Goal: Transaction & Acquisition: Purchase product/service

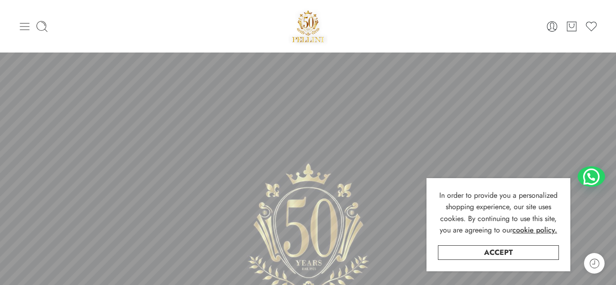
click at [23, 28] on icon at bounding box center [24, 26] width 13 height 13
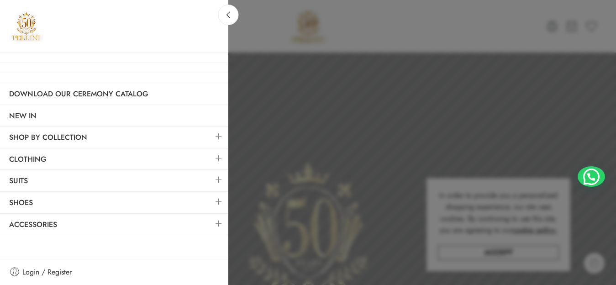
click at [217, 139] on link at bounding box center [218, 137] width 19 height 20
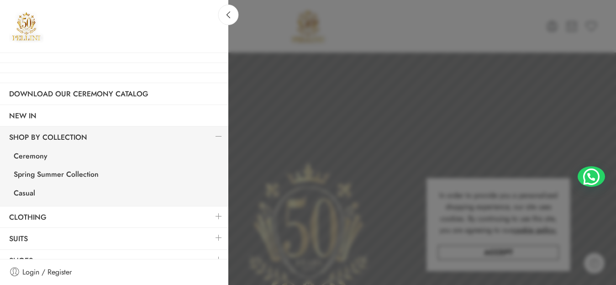
click at [217, 139] on link at bounding box center [218, 137] width 19 height 20
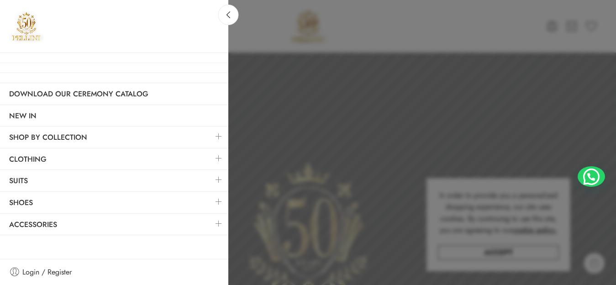
click at [217, 138] on link at bounding box center [218, 137] width 19 height 20
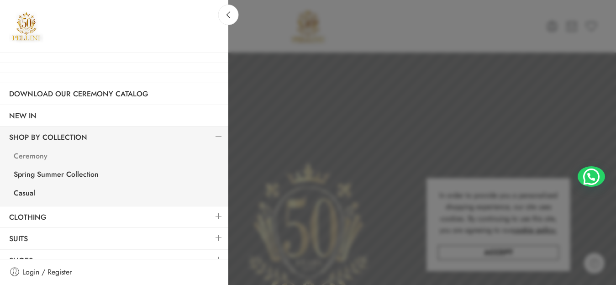
click at [34, 155] on link "Ceremony" at bounding box center [117, 157] width 224 height 19
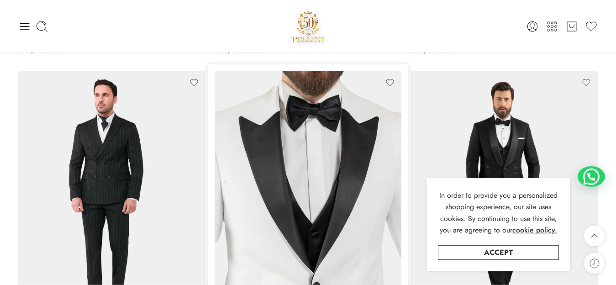
scroll to position [666, 0]
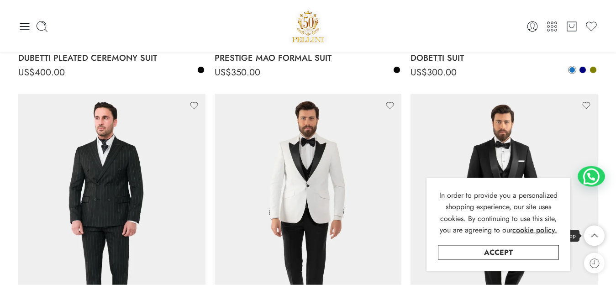
click at [589, 240] on icon at bounding box center [594, 236] width 17 height 21
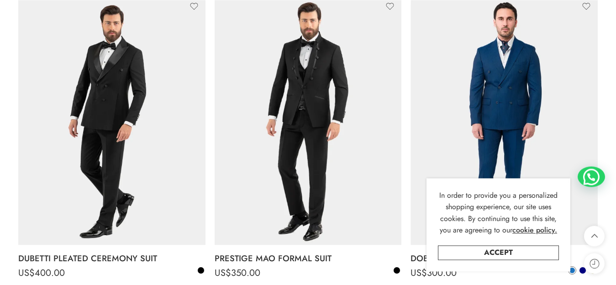
scroll to position [0, 0]
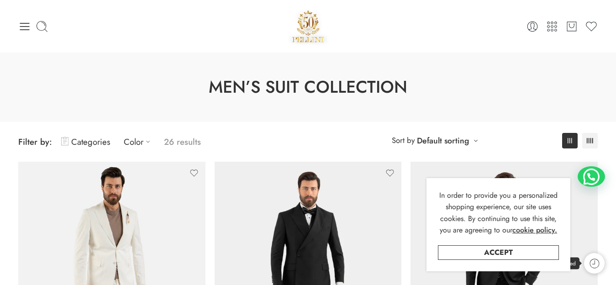
click at [591, 264] on icon at bounding box center [595, 264] width 12 height 12
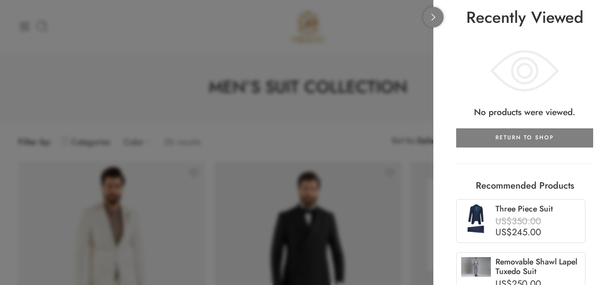
click at [437, 21] on link at bounding box center [433, 17] width 21 height 21
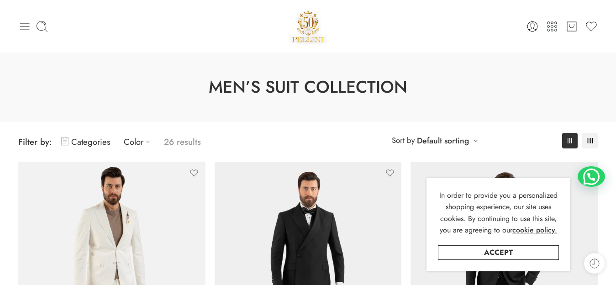
click at [24, 29] on icon at bounding box center [24, 26] width 13 height 13
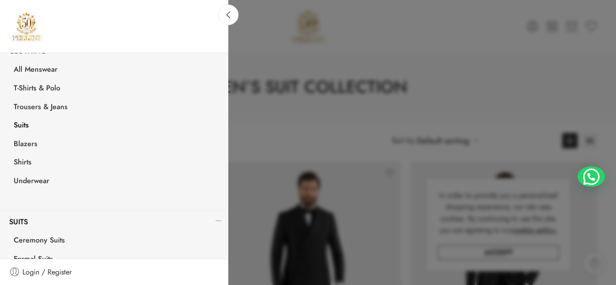
scroll to position [165, 0]
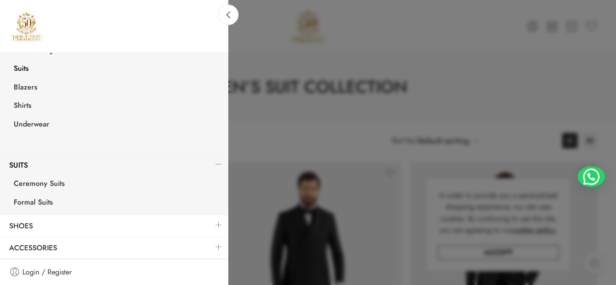
click at [210, 164] on link at bounding box center [218, 164] width 19 height 20
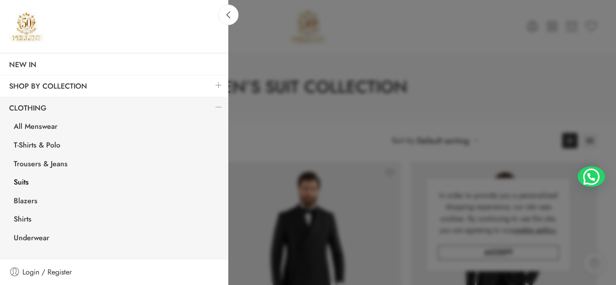
scroll to position [49, 0]
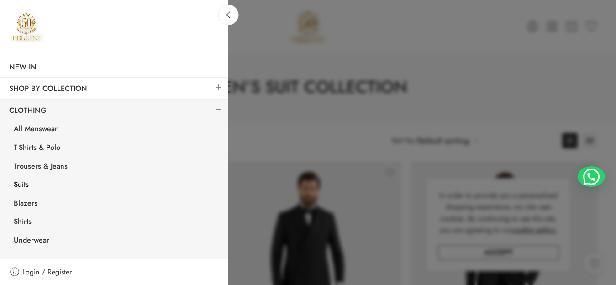
click at [209, 107] on link at bounding box center [218, 110] width 19 height 20
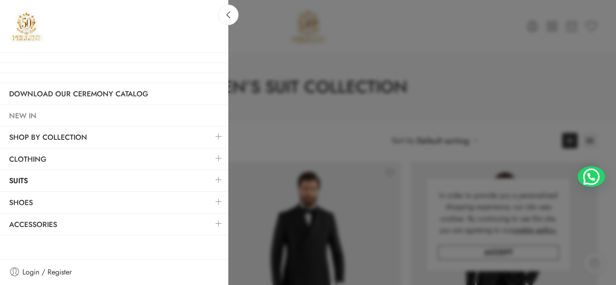
scroll to position [0, 0]
click at [216, 199] on link at bounding box center [218, 202] width 19 height 20
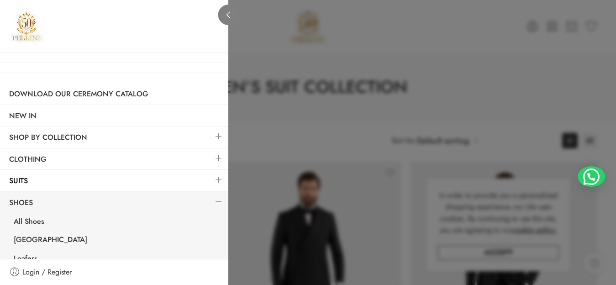
click at [233, 12] on link at bounding box center [228, 15] width 21 height 21
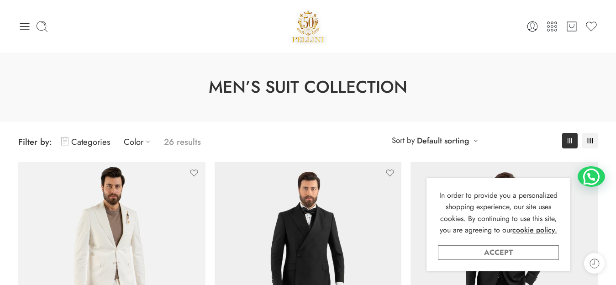
click at [512, 252] on link "Accept" at bounding box center [498, 252] width 121 height 15
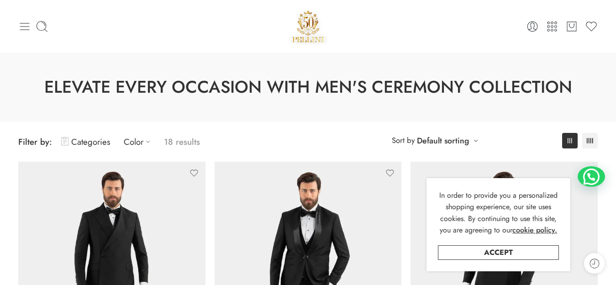
click at [19, 27] on icon at bounding box center [24, 26] width 13 height 13
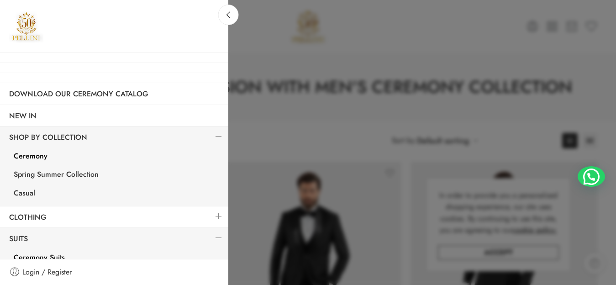
click at [212, 134] on link at bounding box center [218, 137] width 19 height 20
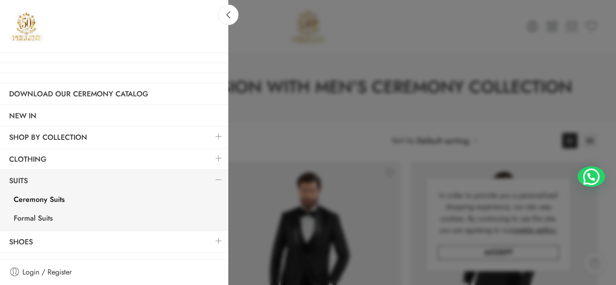
scroll to position [16, 0]
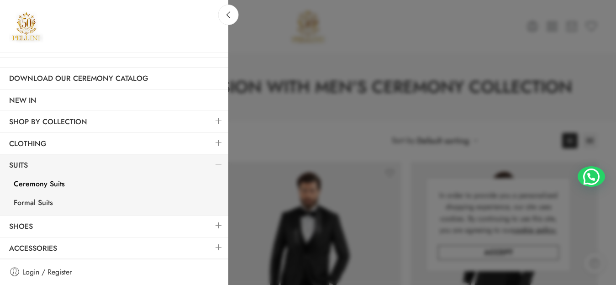
click at [211, 166] on link at bounding box center [218, 164] width 19 height 20
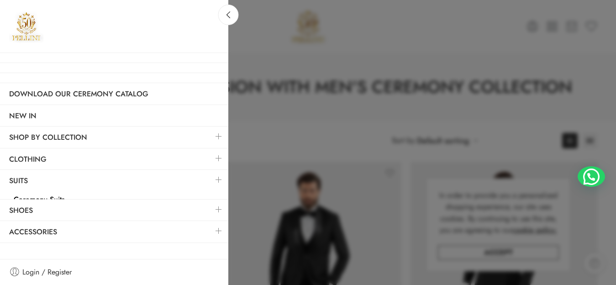
scroll to position [0, 0]
click at [212, 221] on link at bounding box center [218, 224] width 19 height 20
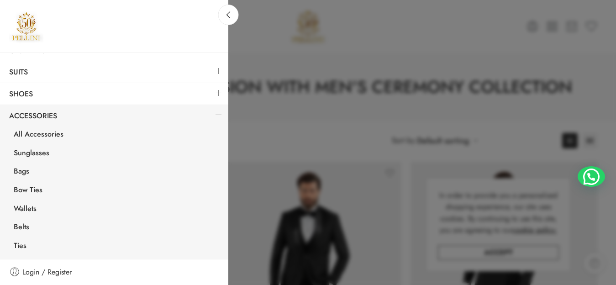
scroll to position [127, 0]
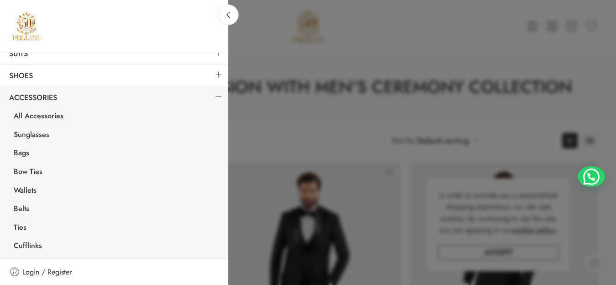
click at [209, 93] on link at bounding box center [218, 97] width 19 height 20
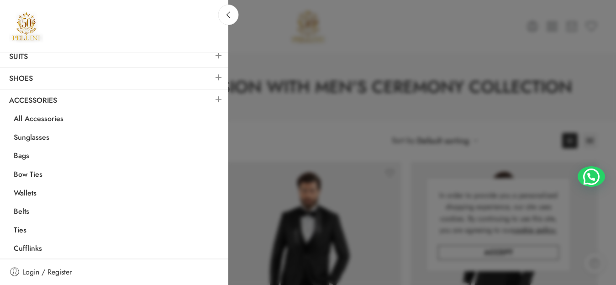
scroll to position [0, 0]
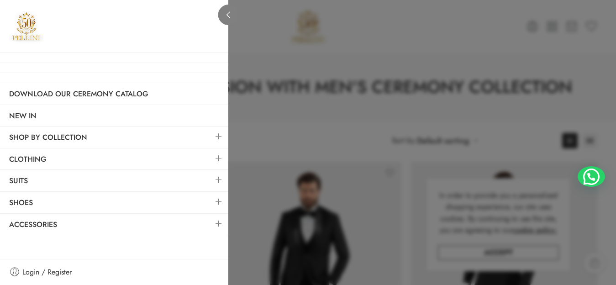
click at [233, 18] on link at bounding box center [228, 15] width 21 height 21
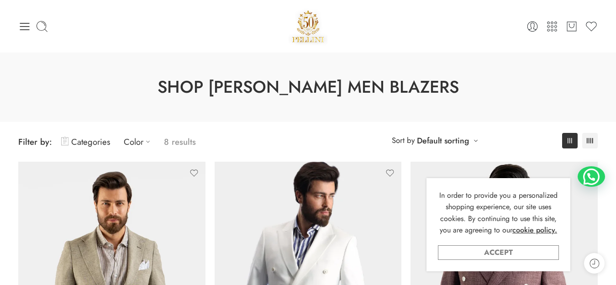
click at [525, 247] on link "Accept" at bounding box center [498, 252] width 121 height 15
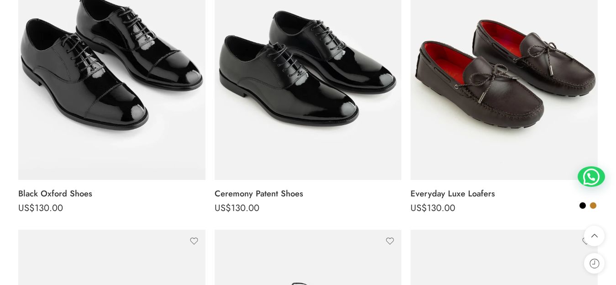
scroll to position [238, 0]
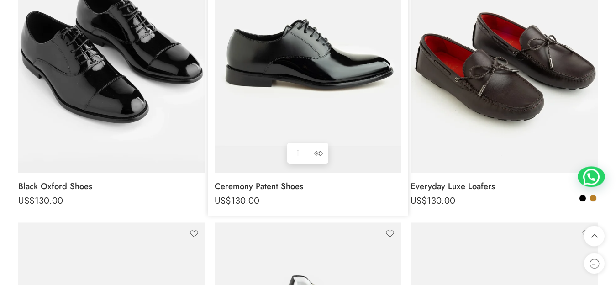
click at [334, 51] on img at bounding box center [308, 47] width 187 height 249
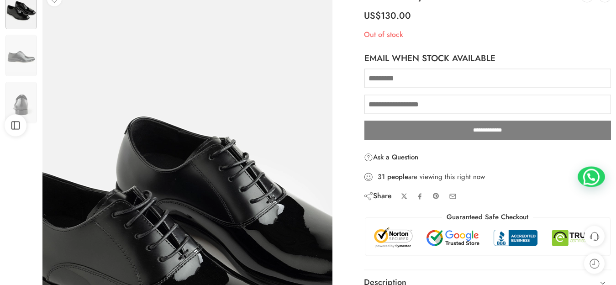
scroll to position [93, 0]
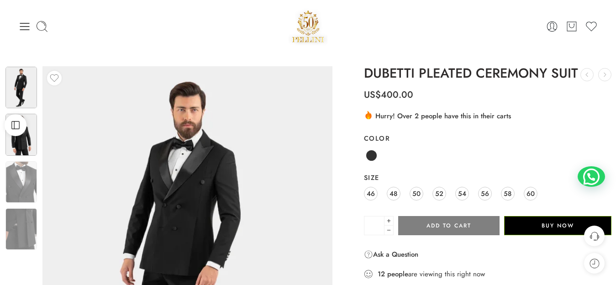
click at [27, 149] on img at bounding box center [21, 135] width 32 height 42
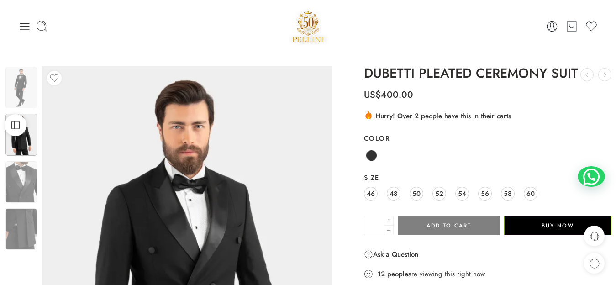
scroll to position [93, 0]
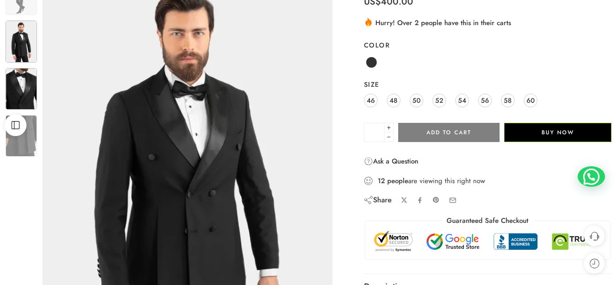
click at [19, 94] on img at bounding box center [21, 89] width 32 height 42
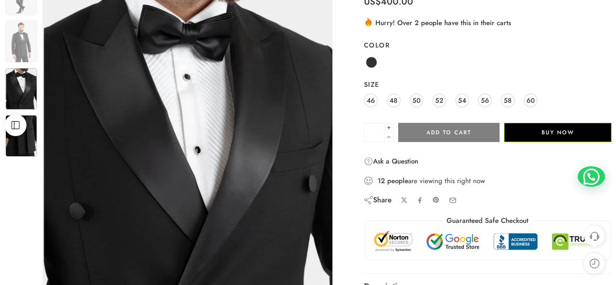
click at [23, 140] on img at bounding box center [21, 136] width 32 height 42
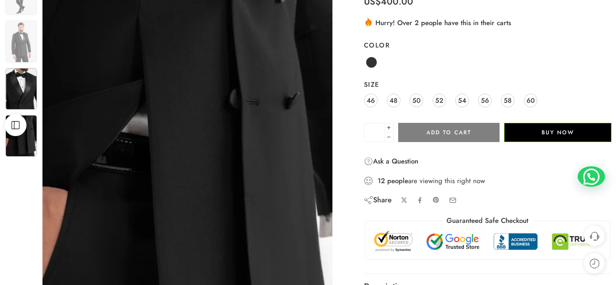
click at [19, 91] on img at bounding box center [21, 89] width 32 height 42
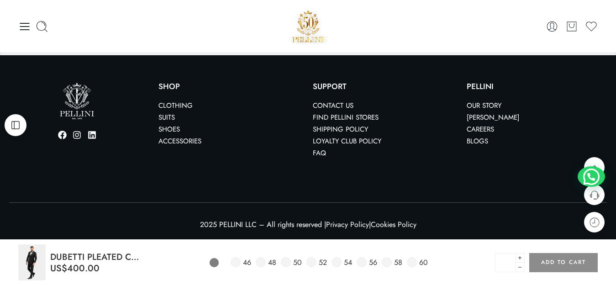
scroll to position [0, 0]
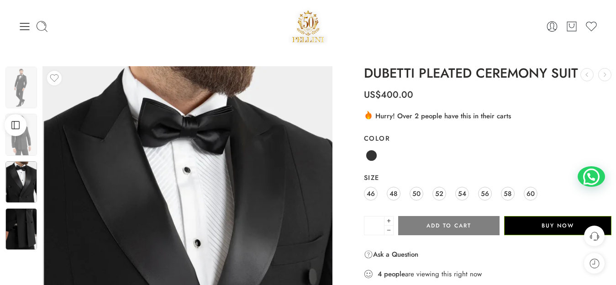
click at [26, 221] on img at bounding box center [21, 229] width 32 height 42
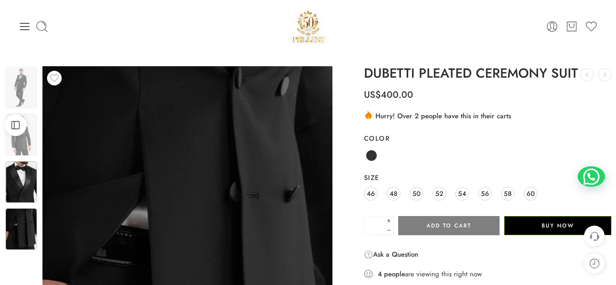
click at [24, 196] on img at bounding box center [21, 182] width 32 height 42
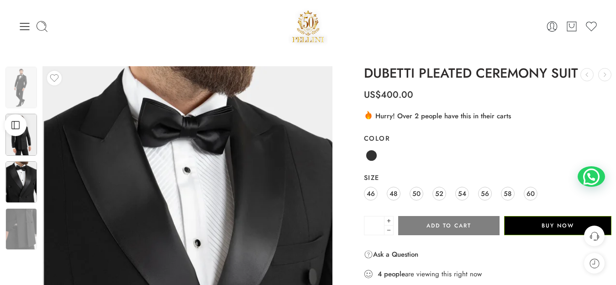
click at [32, 148] on div at bounding box center [21, 160] width 33 height 188
click at [18, 143] on img at bounding box center [21, 135] width 32 height 42
